Goal: Find specific page/section: Find specific page/section

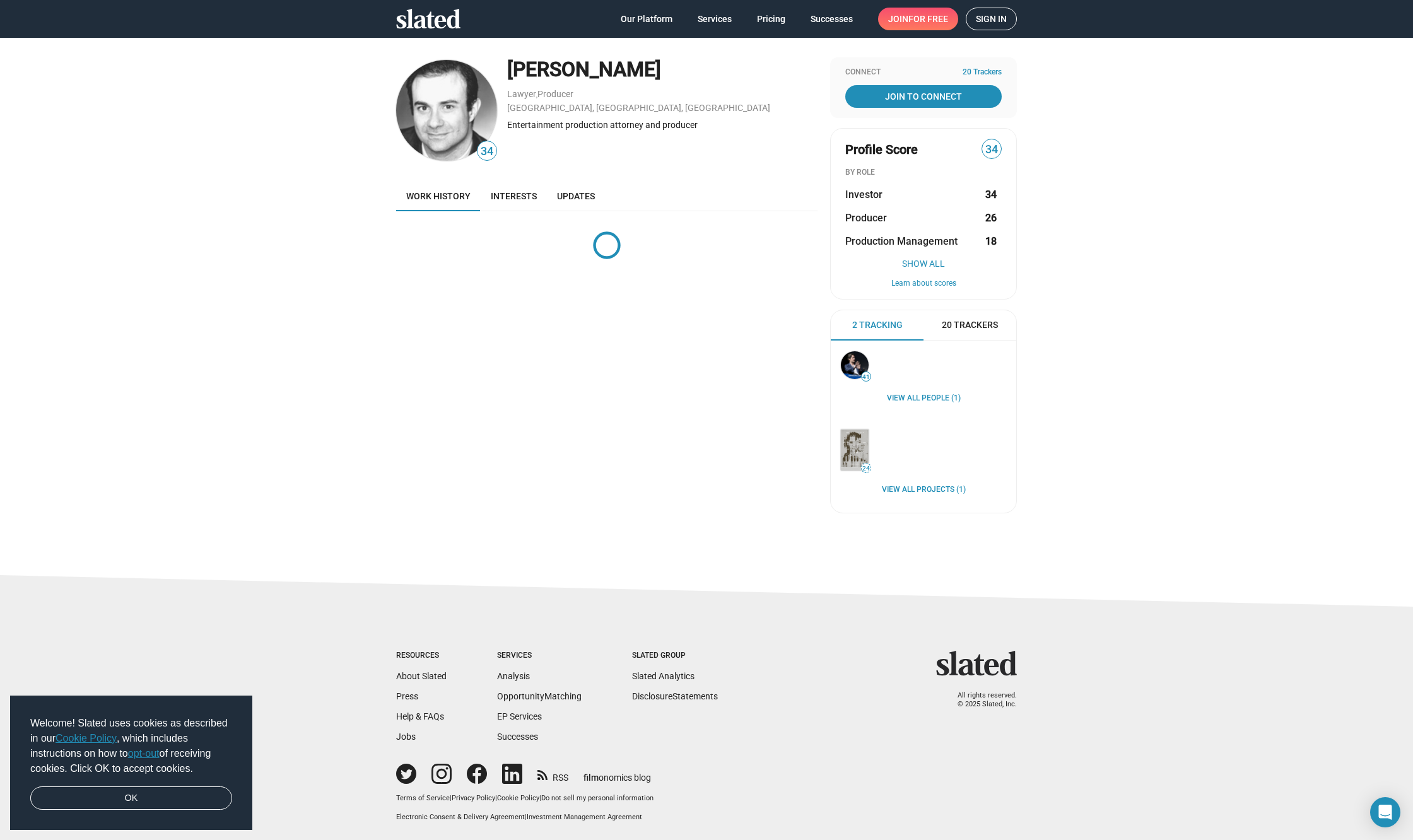
drag, startPoint x: 656, startPoint y: 63, endPoint x: 499, endPoint y: 62, distance: 157.0
click at [499, 62] on div "34 [PERSON_NAME] , Producer [GEOGRAPHIC_DATA], [GEOGRAPHIC_DATA], US Entertainm…" at bounding box center [607, 110] width 422 height 106
click at [538, 63] on div "[PERSON_NAME]" at bounding box center [662, 70] width 311 height 27
drag, startPoint x: 510, startPoint y: 69, endPoint x: 687, endPoint y: 77, distance: 177.2
click at [687, 77] on div "[PERSON_NAME]" at bounding box center [662, 70] width 311 height 27
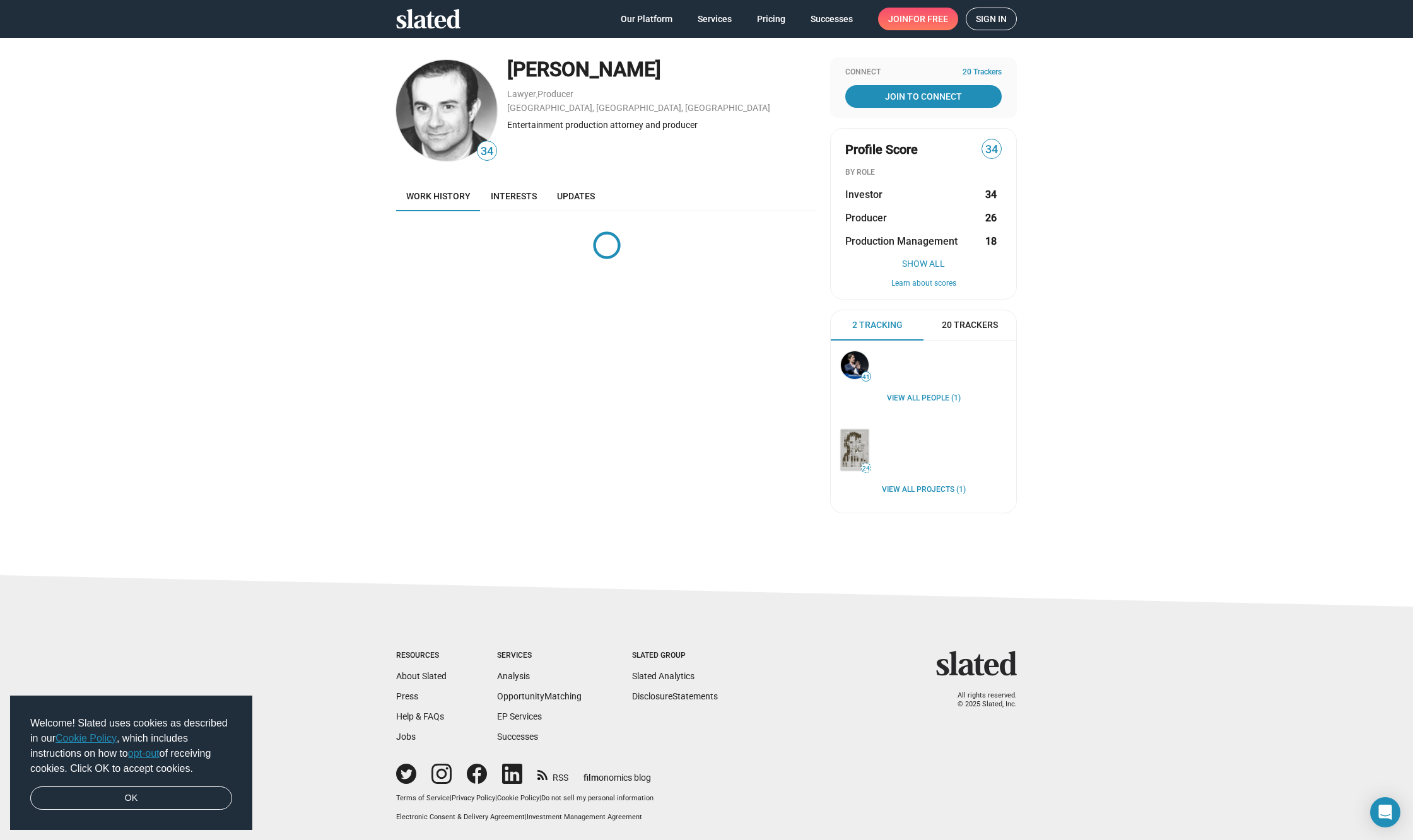
copy div "[PERSON_NAME]"
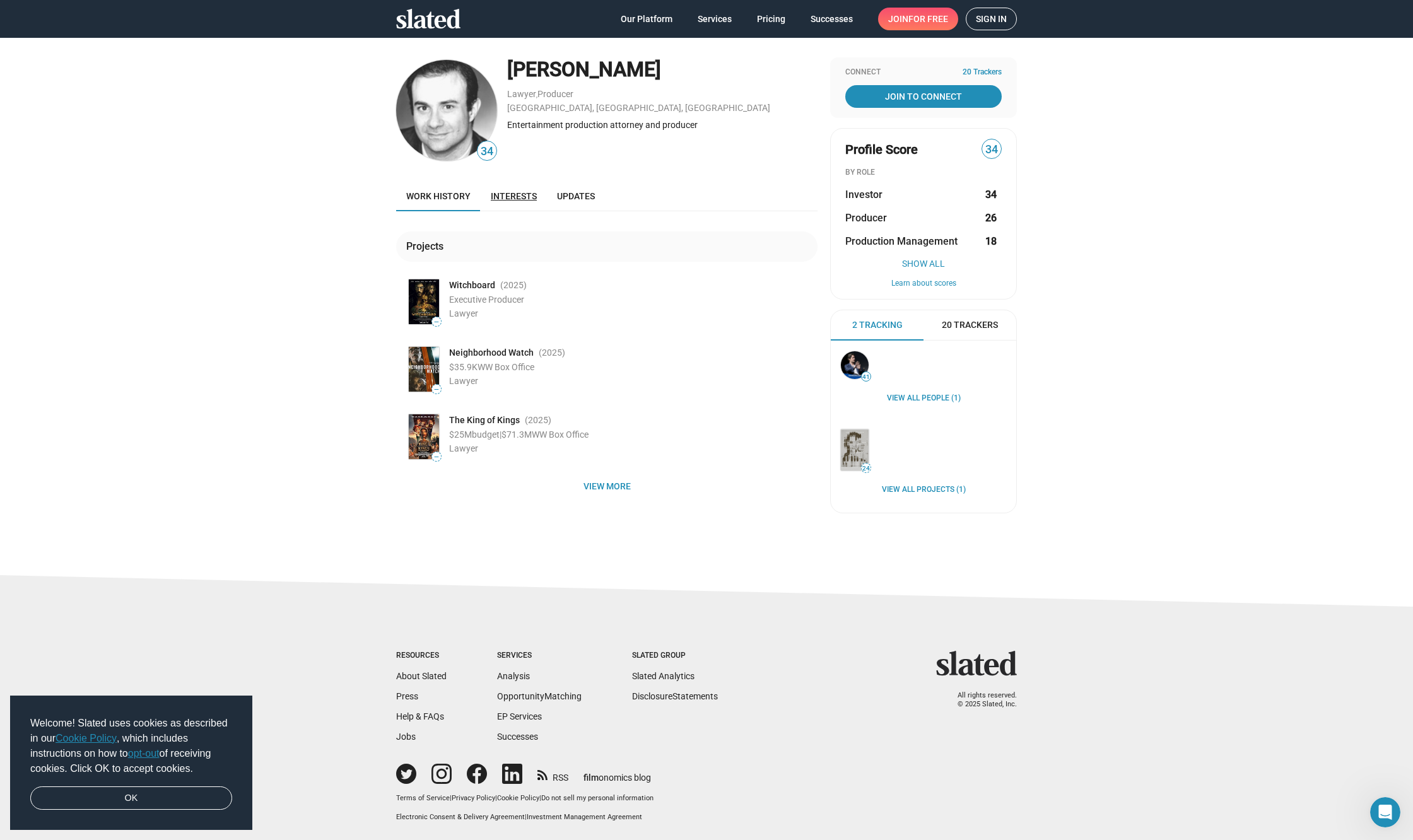
click at [527, 202] on link "Interests" at bounding box center [513, 197] width 66 height 30
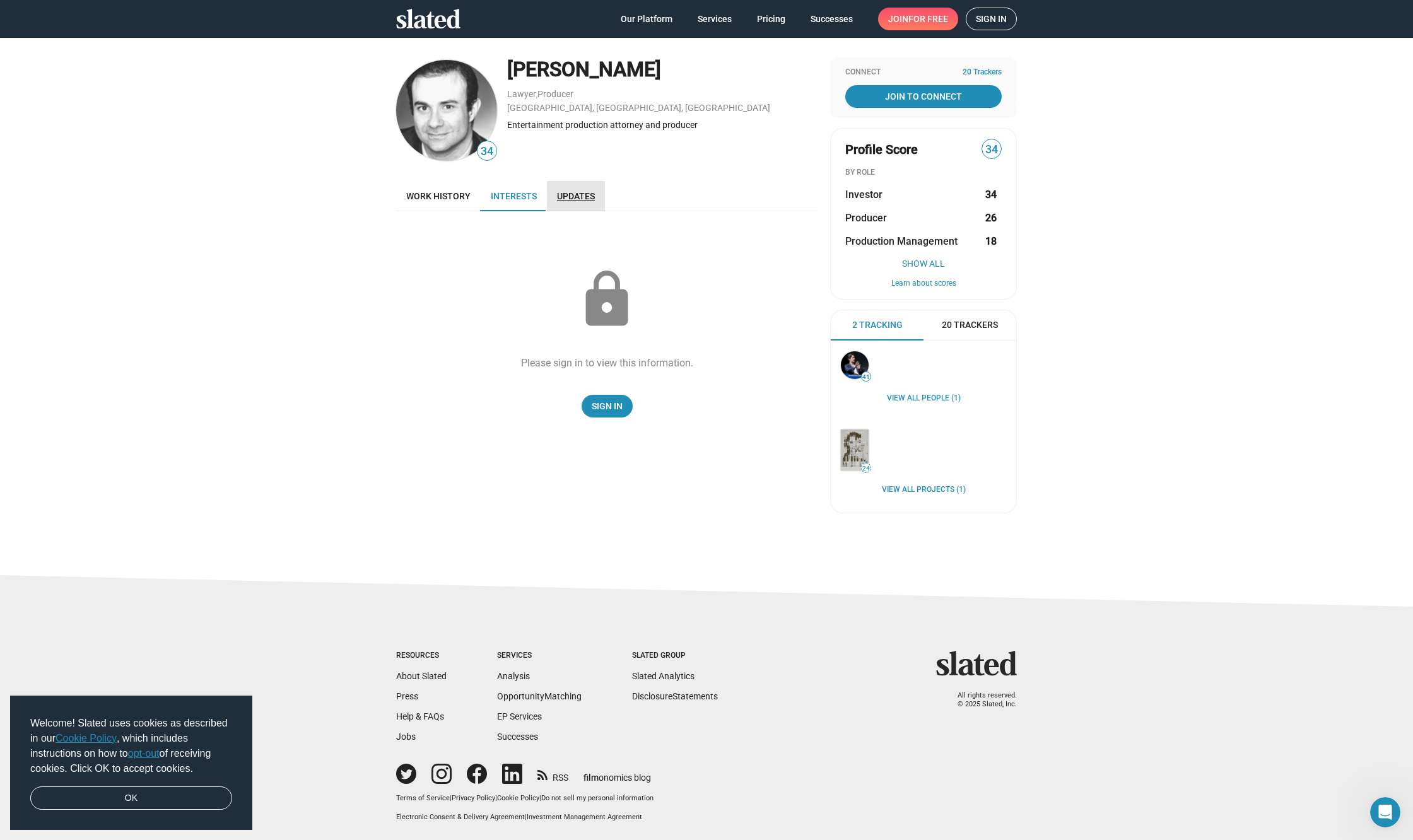
click at [569, 197] on span "Updates" at bounding box center [576, 196] width 38 height 10
